Goal: Information Seeking & Learning: Check status

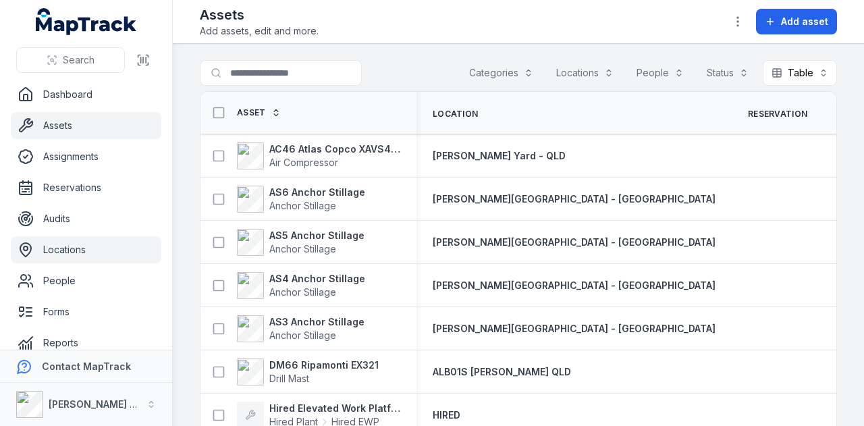
scroll to position [76, 0]
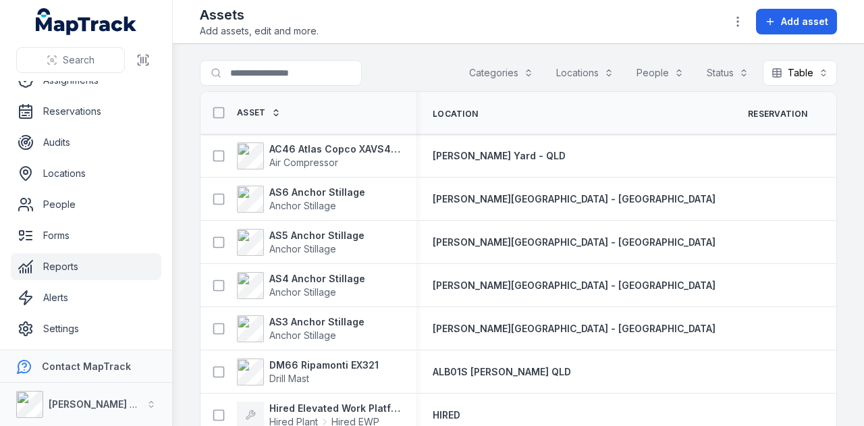
click at [89, 271] on link "Reports" at bounding box center [86, 266] width 151 height 27
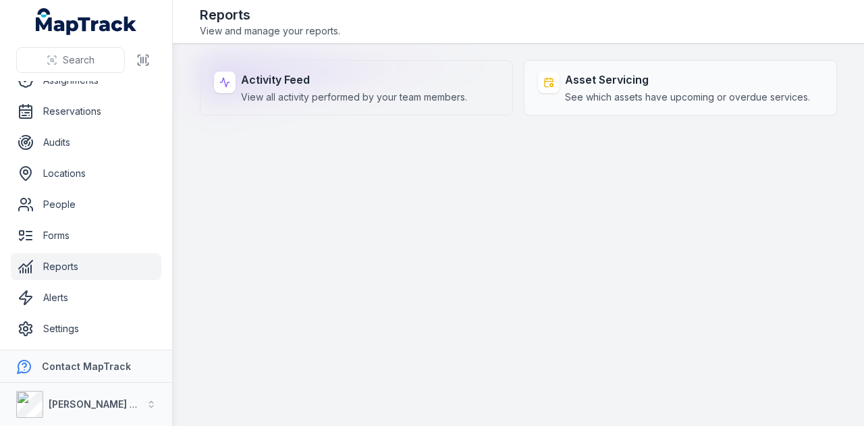
click at [373, 93] on span "View all activity performed by your team members." at bounding box center [354, 97] width 226 height 14
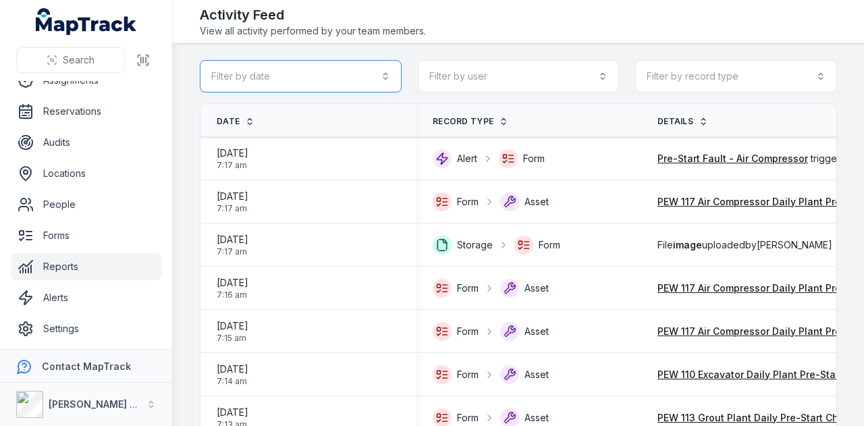
click at [384, 76] on button "Filter by date" at bounding box center [301, 76] width 202 height 32
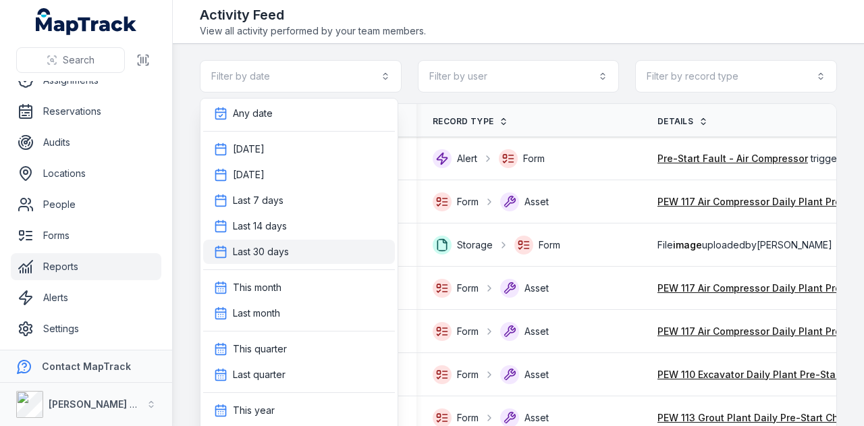
click at [341, 246] on div "Last 30 days" at bounding box center [299, 252] width 170 height 14
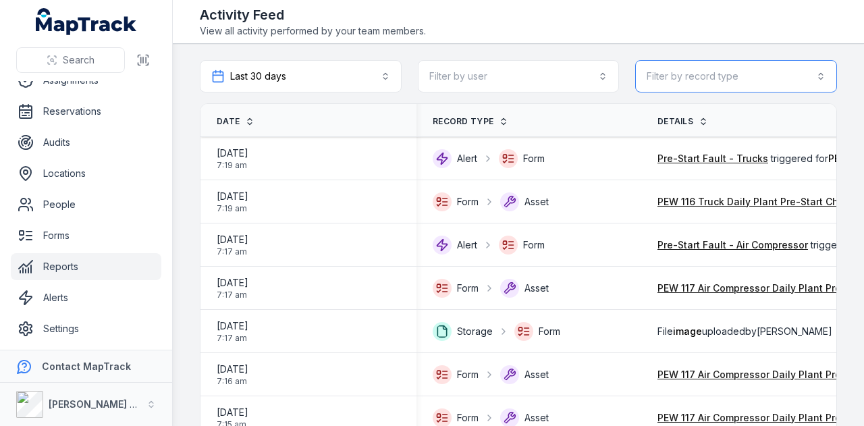
click at [731, 82] on button "Filter by record type" at bounding box center [736, 76] width 202 height 32
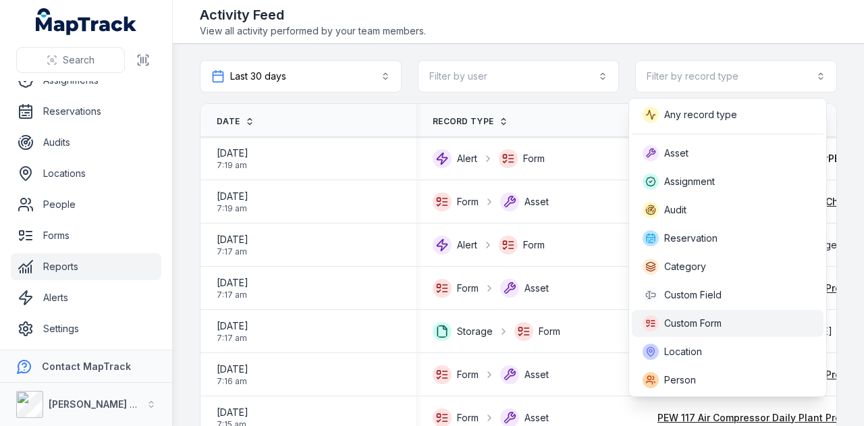
click at [735, 315] on div "Custom Form" at bounding box center [728, 323] width 170 height 16
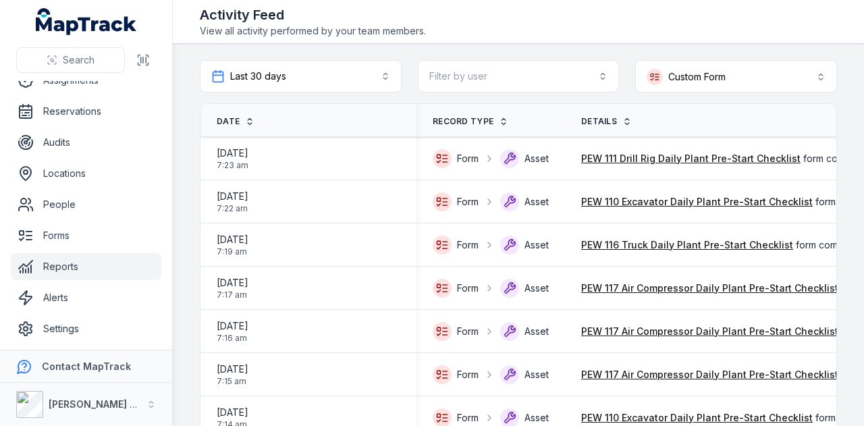
click at [230, 118] on span "Date" at bounding box center [228, 121] width 23 height 11
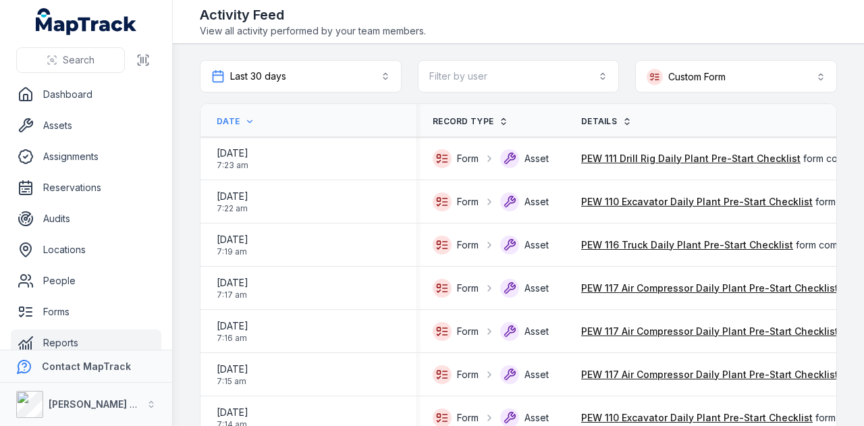
click at [230, 118] on span "Date" at bounding box center [228, 121] width 23 height 11
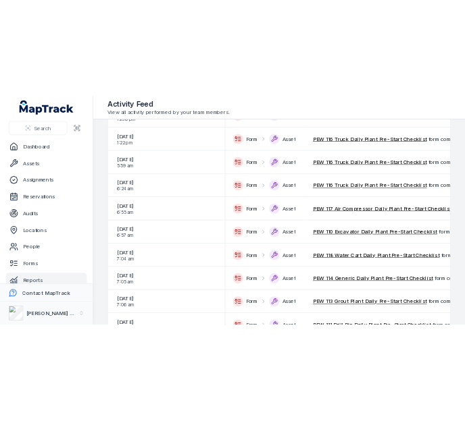
scroll to position [1924, 0]
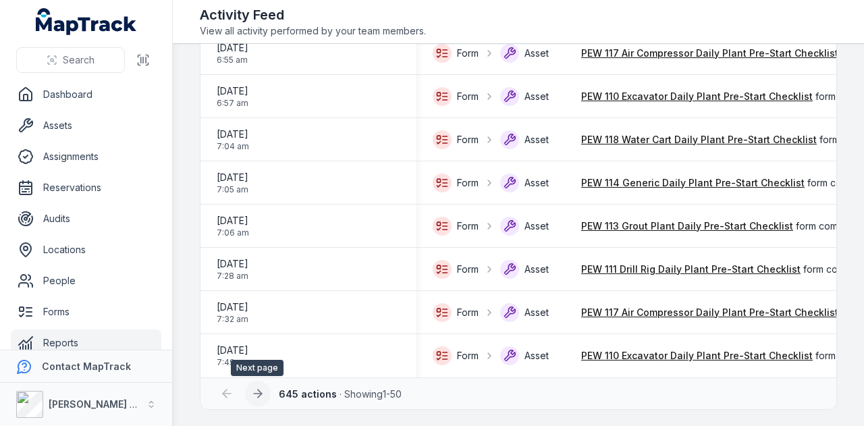
click at [254, 393] on icon at bounding box center [258, 394] width 14 height 14
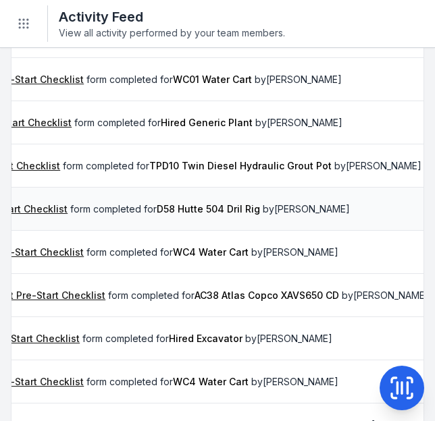
scroll to position [0, 399]
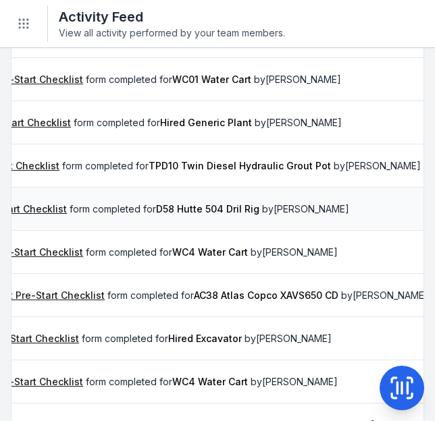
click at [313, 207] on span "PEW 111 Drill Rig Daily Plant Pre-Start Checklist form completed for D58 Hutte …" at bounding box center [98, 210] width 502 height 14
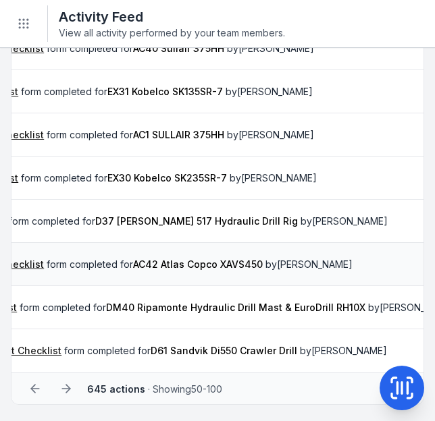
scroll to position [0, 461]
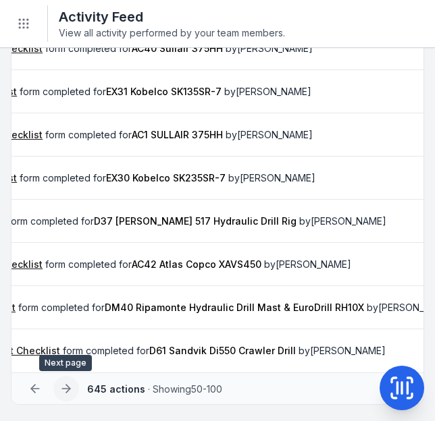
click at [73, 391] on button at bounding box center [66, 389] width 26 height 26
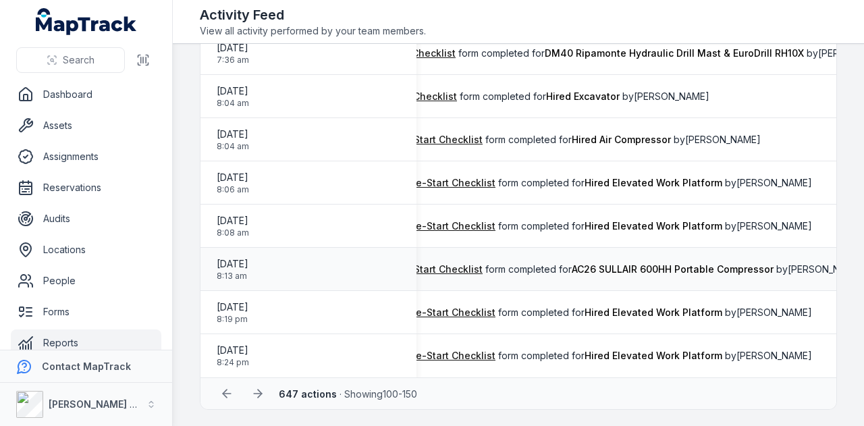
scroll to position [1924, 0]
click at [261, 390] on icon at bounding box center [258, 394] width 14 height 14
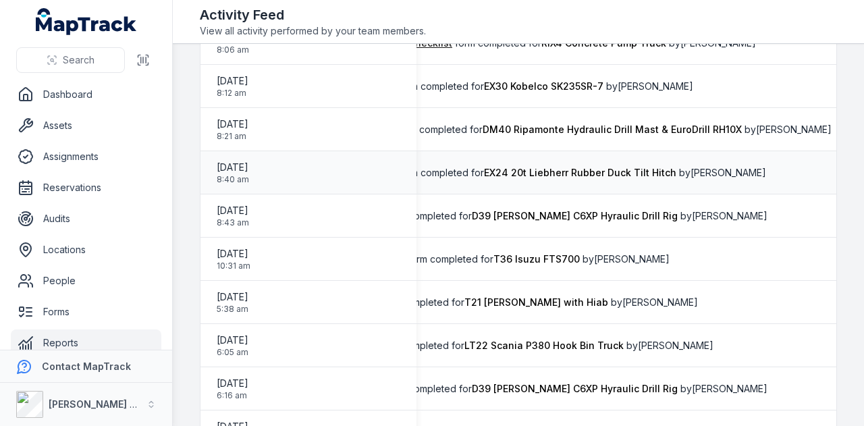
scroll to position [823, 0]
